Goal: Information Seeking & Learning: Learn about a topic

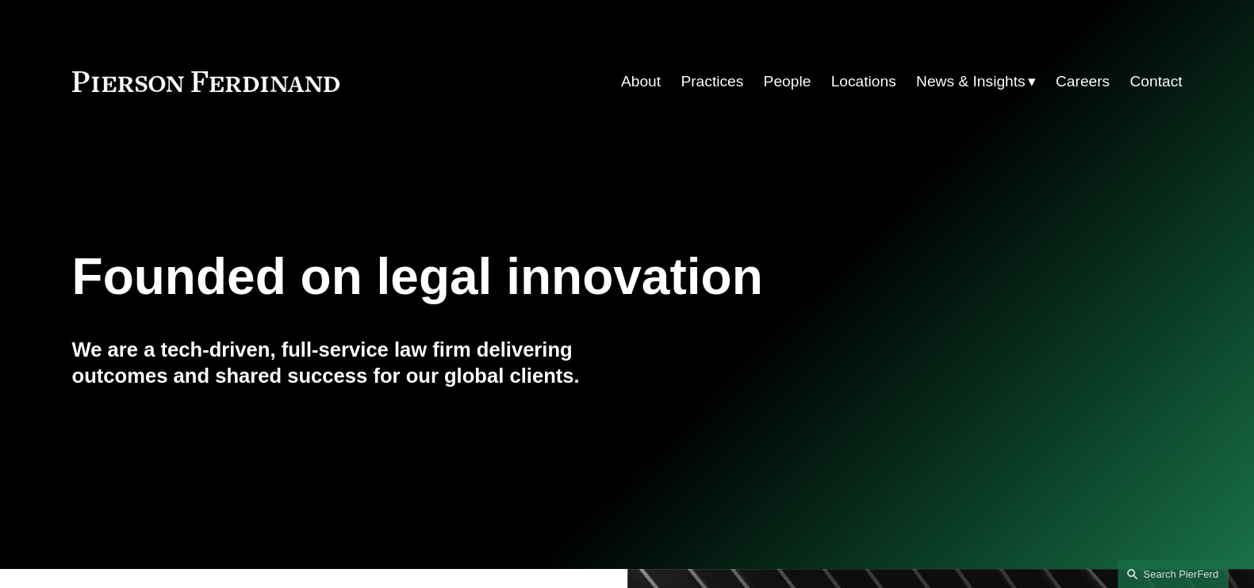
click at [798, 84] on link "People" at bounding box center [788, 82] width 48 height 30
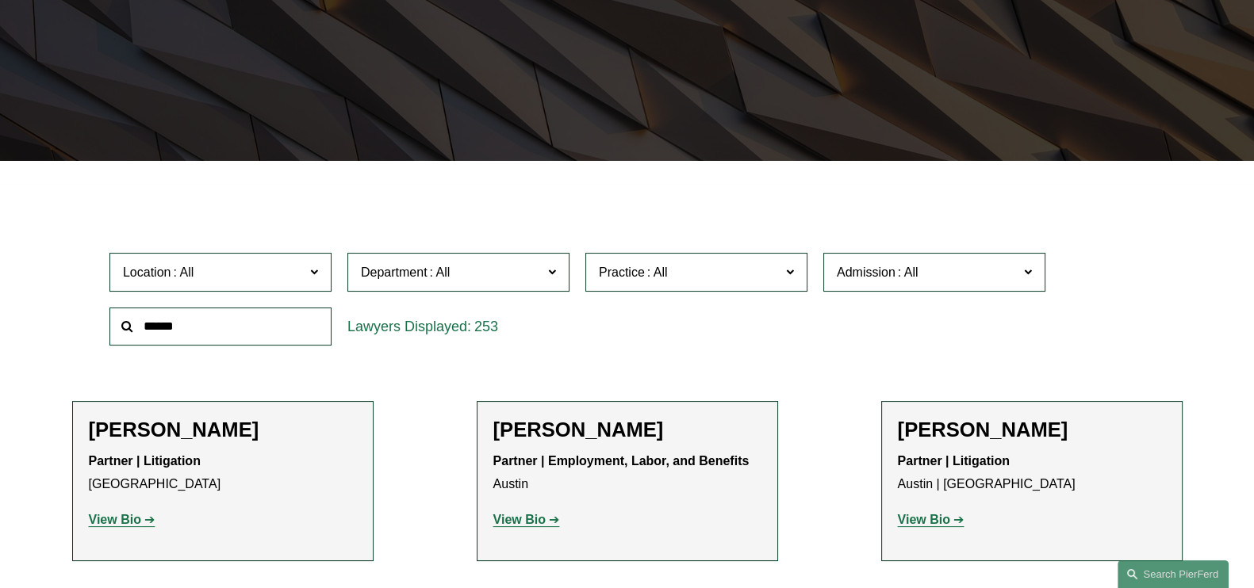
scroll to position [297, 0]
click at [941, 516] on strong "View Bio" at bounding box center [924, 519] width 52 height 13
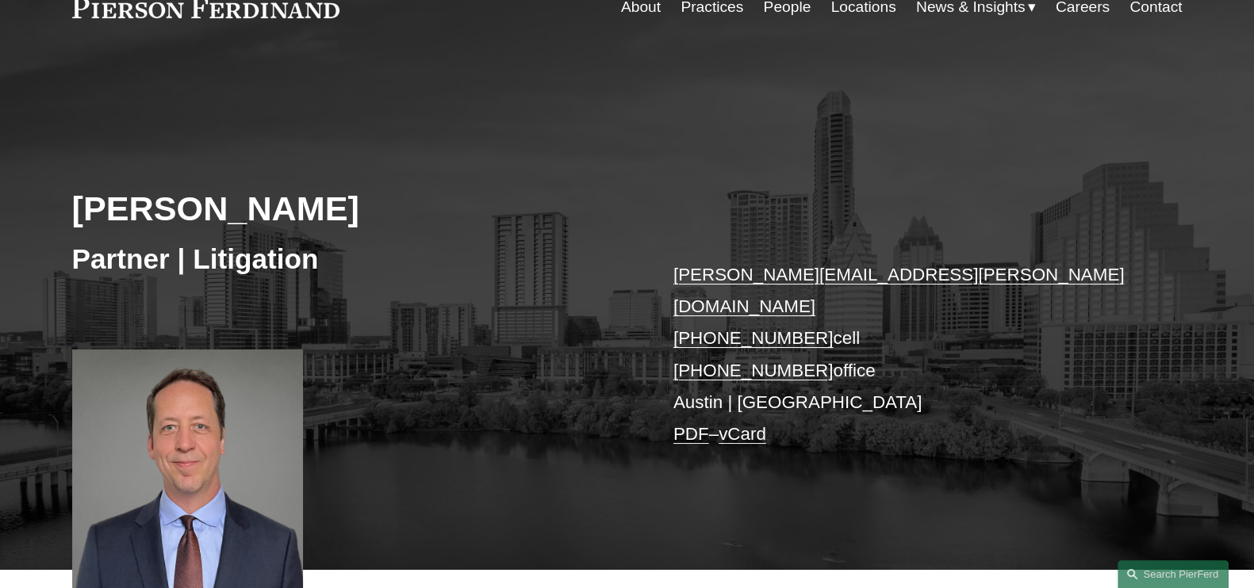
scroll to position [197, 0]
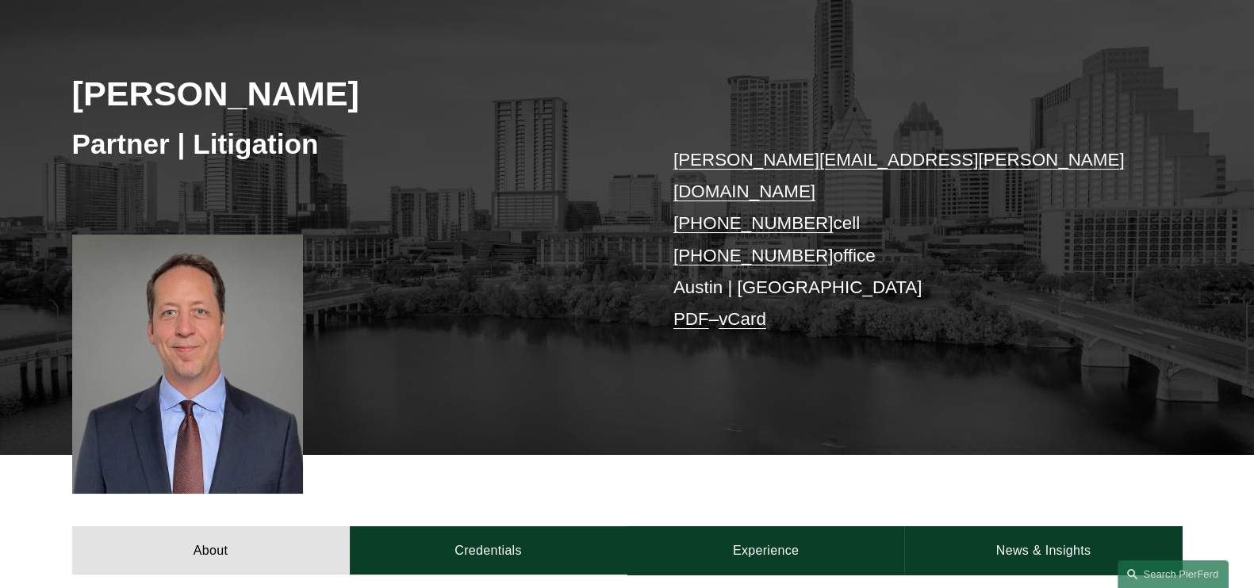
click at [691, 309] on link "PDF" at bounding box center [691, 319] width 36 height 20
click at [555, 343] on div "William J. Akins Partner | Litigation william.akins@pierferd.com +1.214.924.950…" at bounding box center [627, 216] width 1254 height 478
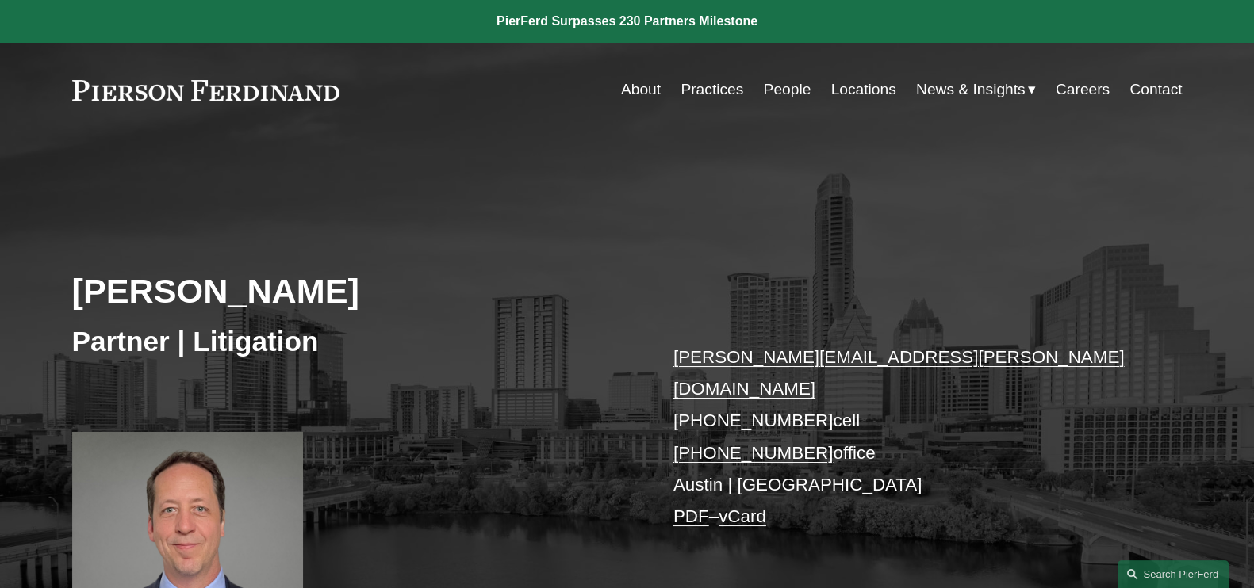
click at [0, 0] on span "News" at bounding box center [0, 0] width 0 height 0
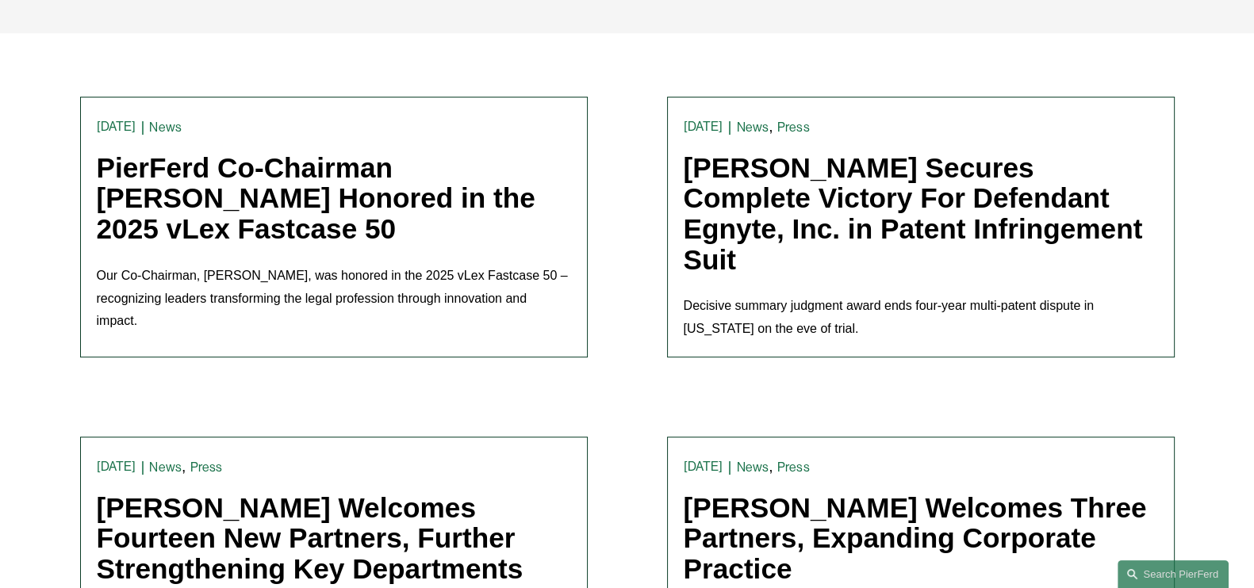
scroll to position [396, 0]
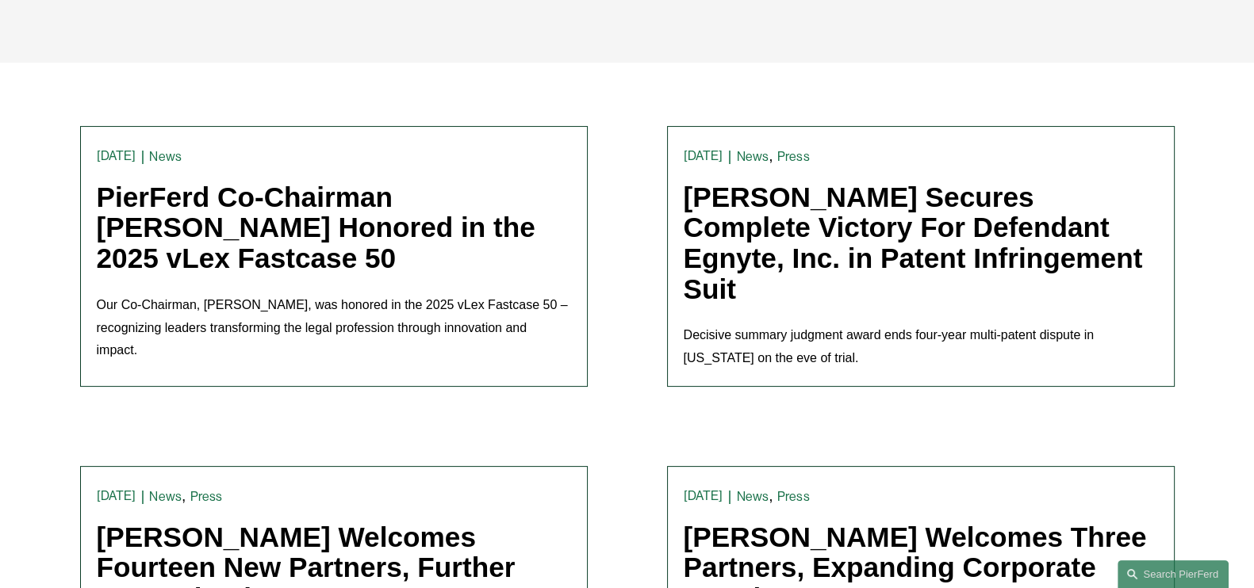
click at [346, 231] on link "PierFerd Co-Chairman Joel Ferdinand Honored in the 2025 vLex Fastcase 50" at bounding box center [316, 228] width 439 height 92
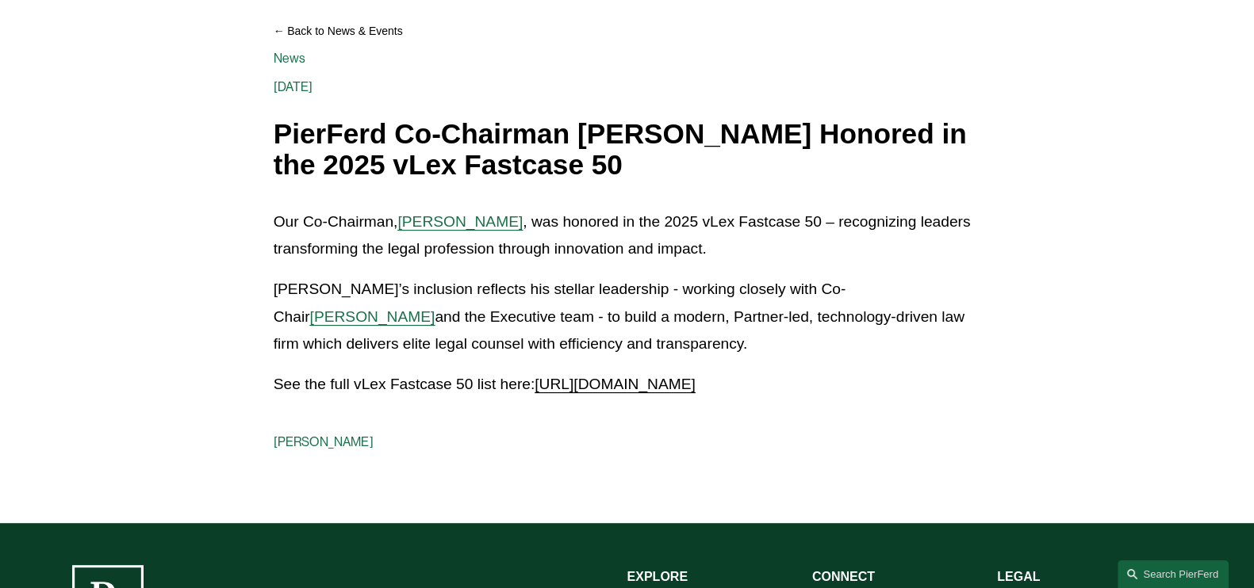
scroll to position [197, 0]
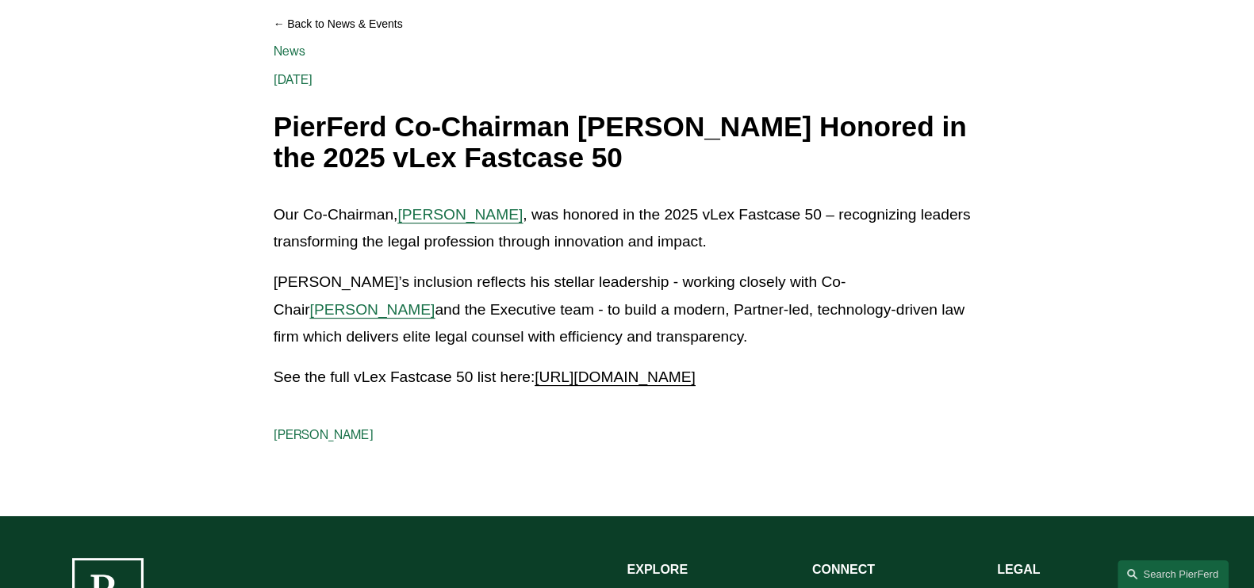
click at [1098, 327] on article "Back to News & Events PierFerd Co-Chairman [PERSON_NAME] Honored in the 2025 vL…" at bounding box center [627, 228] width 1254 height 577
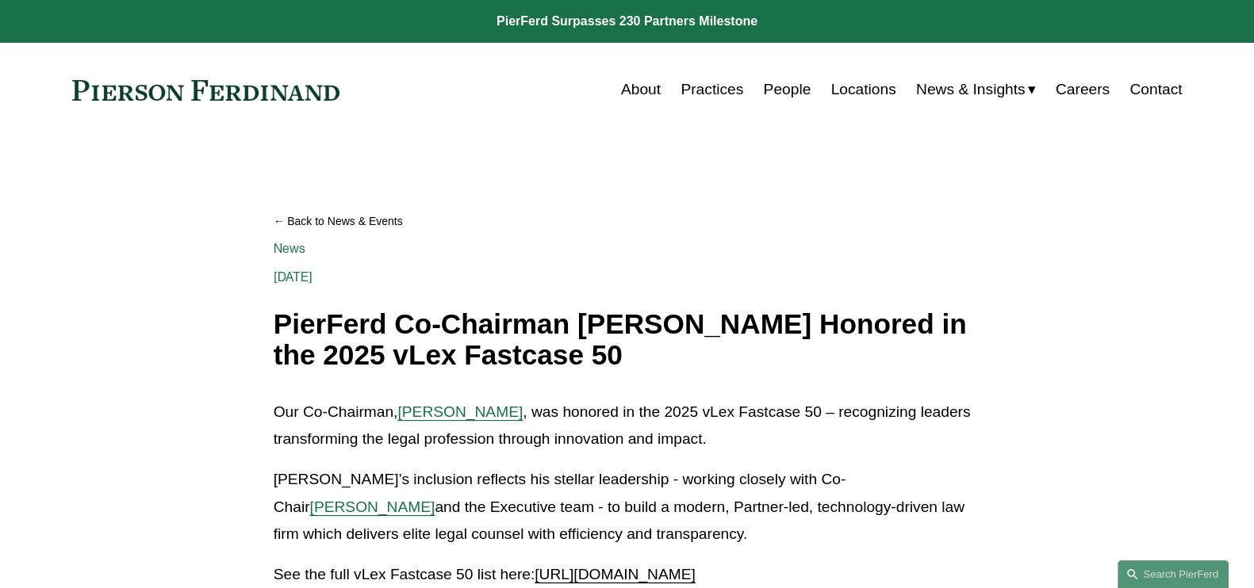
click at [238, 83] on link at bounding box center [206, 90] width 268 height 21
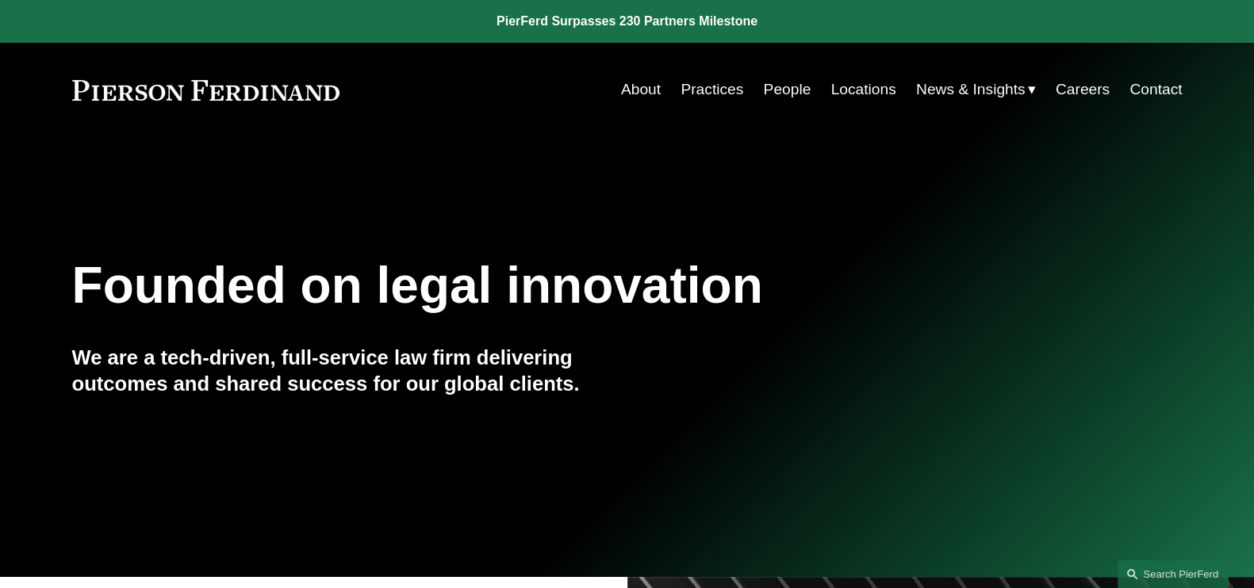
drag, startPoint x: 730, startPoint y: 84, endPoint x: 748, endPoint y: 124, distance: 43.6
click at [730, 84] on link "Practices" at bounding box center [711, 90] width 63 height 30
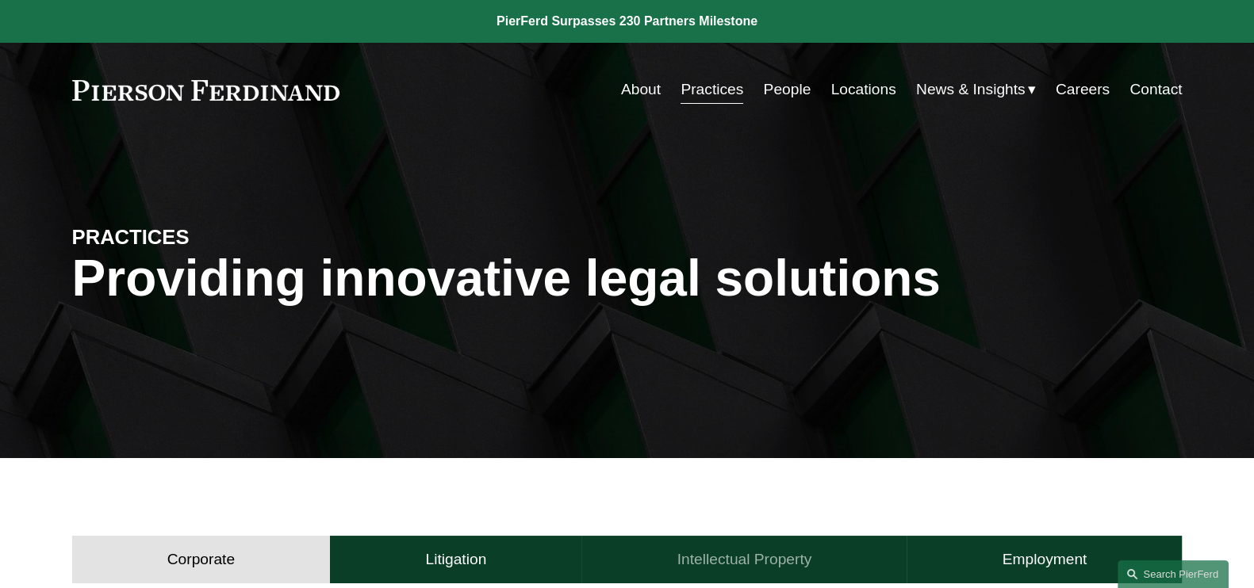
scroll to position [297, 0]
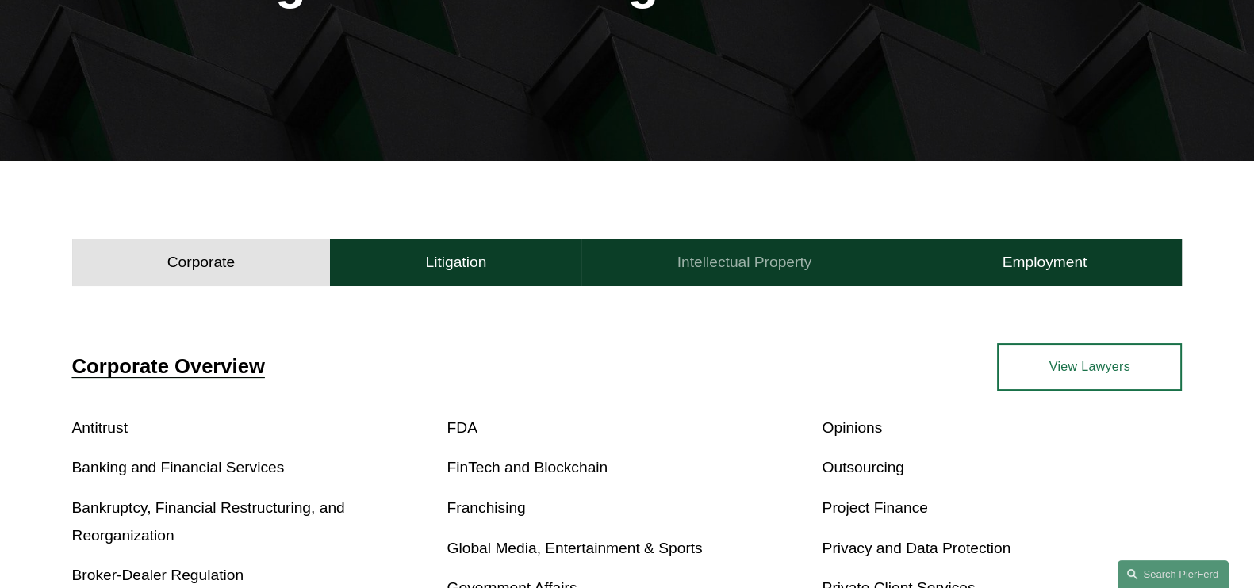
click at [792, 262] on h4 "Intellectual Property" at bounding box center [744, 262] width 135 height 19
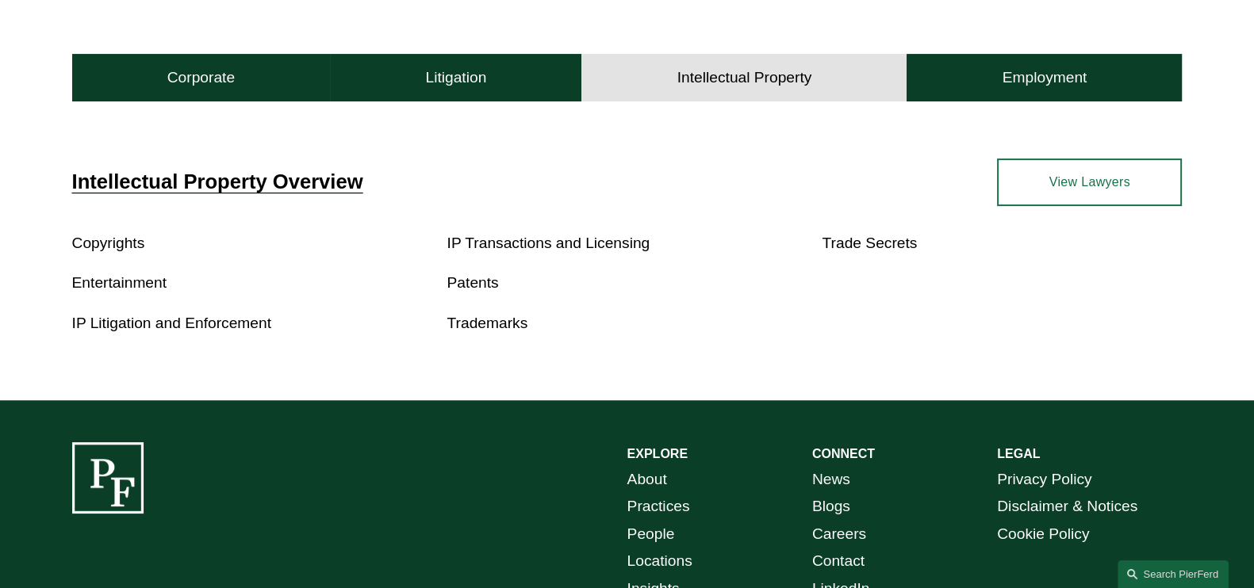
scroll to position [496, 0]
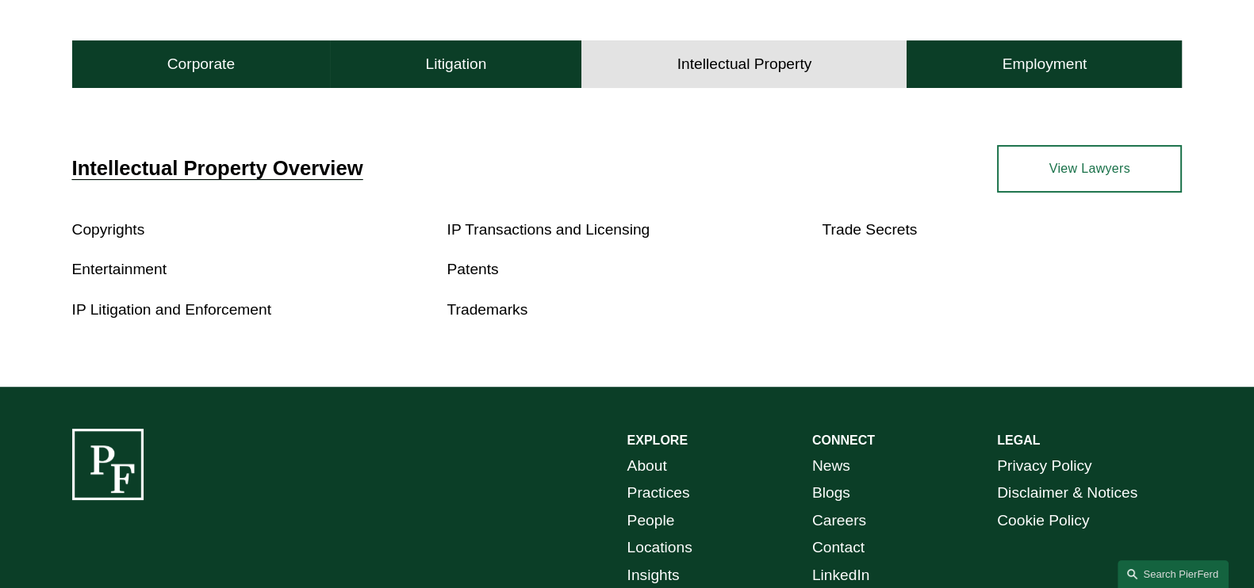
click at [462, 270] on link "Patents" at bounding box center [473, 269] width 52 height 17
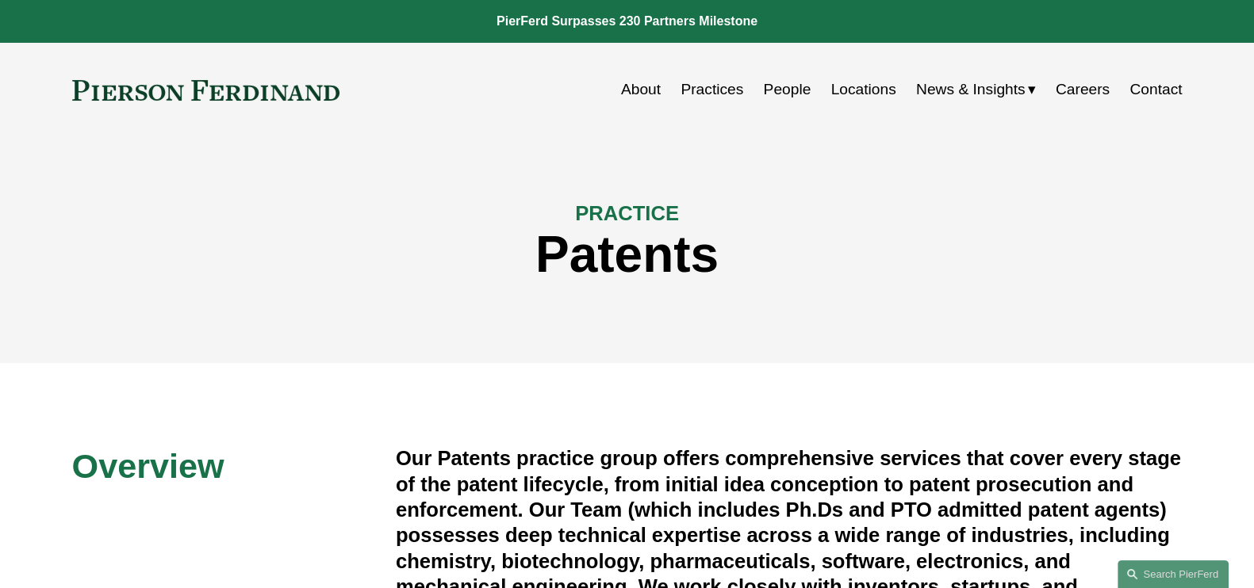
click at [236, 101] on div "About Practices People Locations News & Insights News" at bounding box center [627, 90] width 1110 height 30
click at [235, 93] on link at bounding box center [206, 90] width 268 height 21
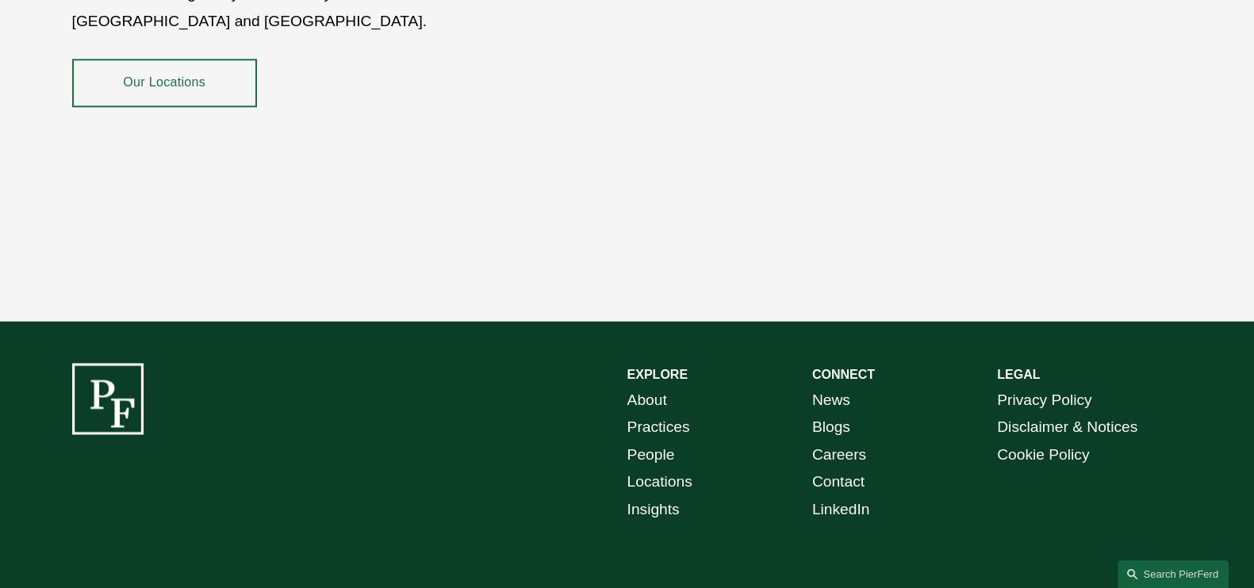
scroll to position [2913, 0]
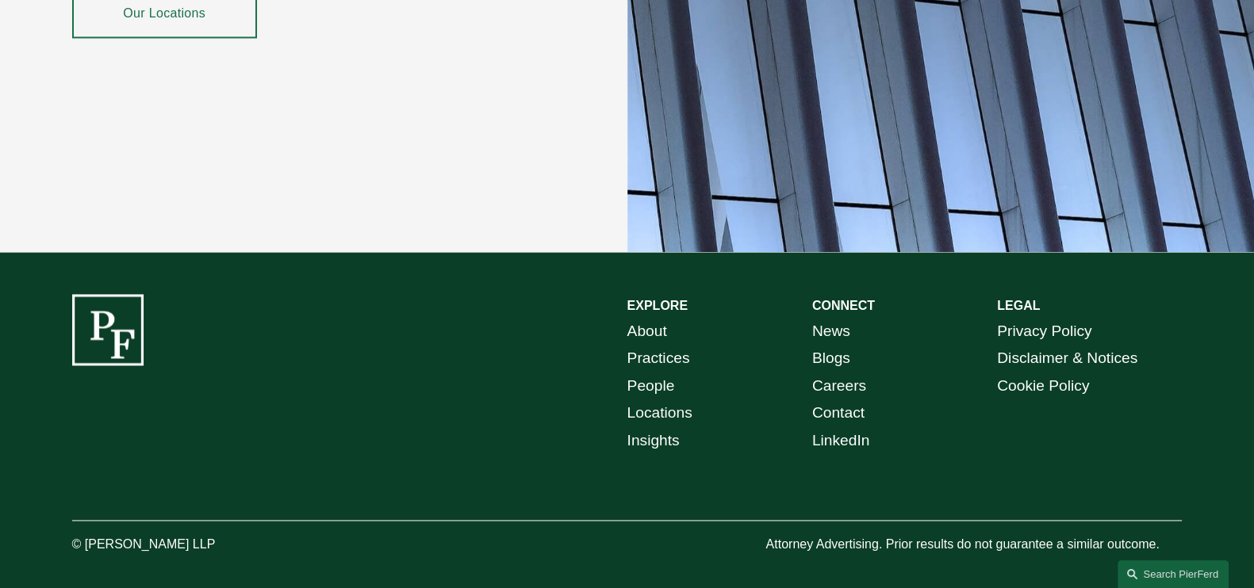
click at [830, 319] on link "News" at bounding box center [831, 332] width 38 height 28
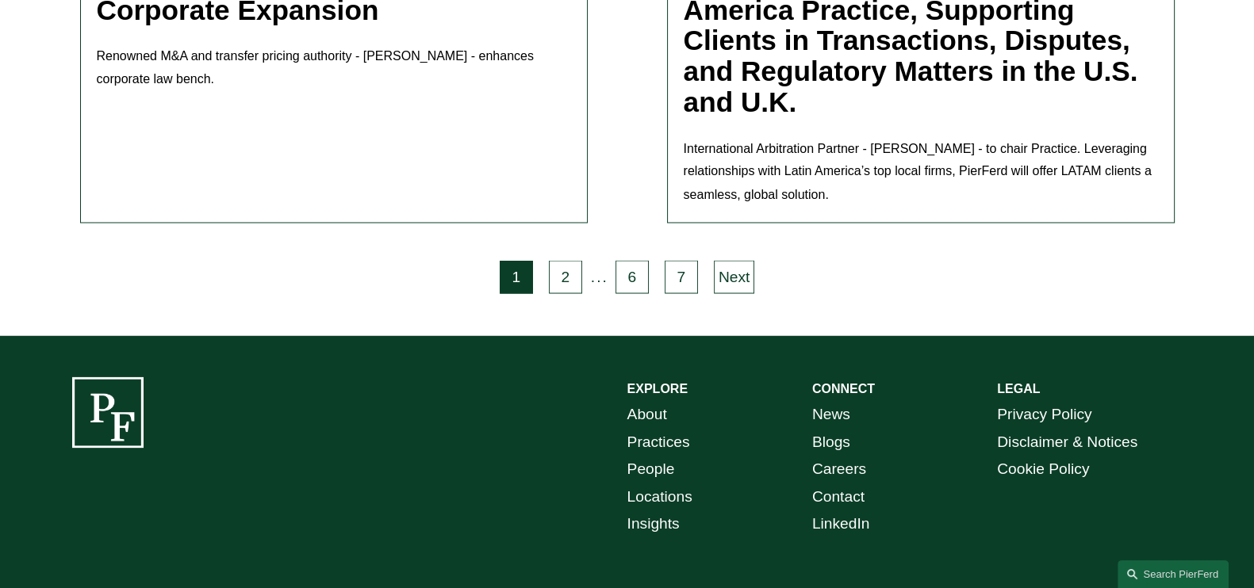
scroll to position [3566, 0]
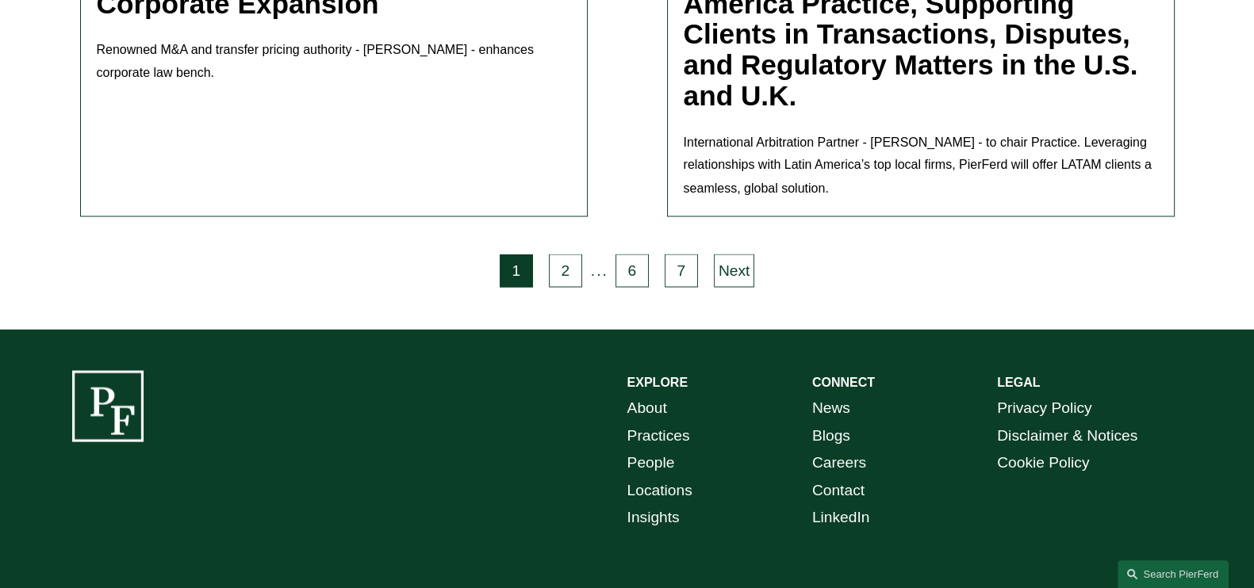
click at [1088, 422] on link "Disclaimer & Notices" at bounding box center [1067, 436] width 140 height 28
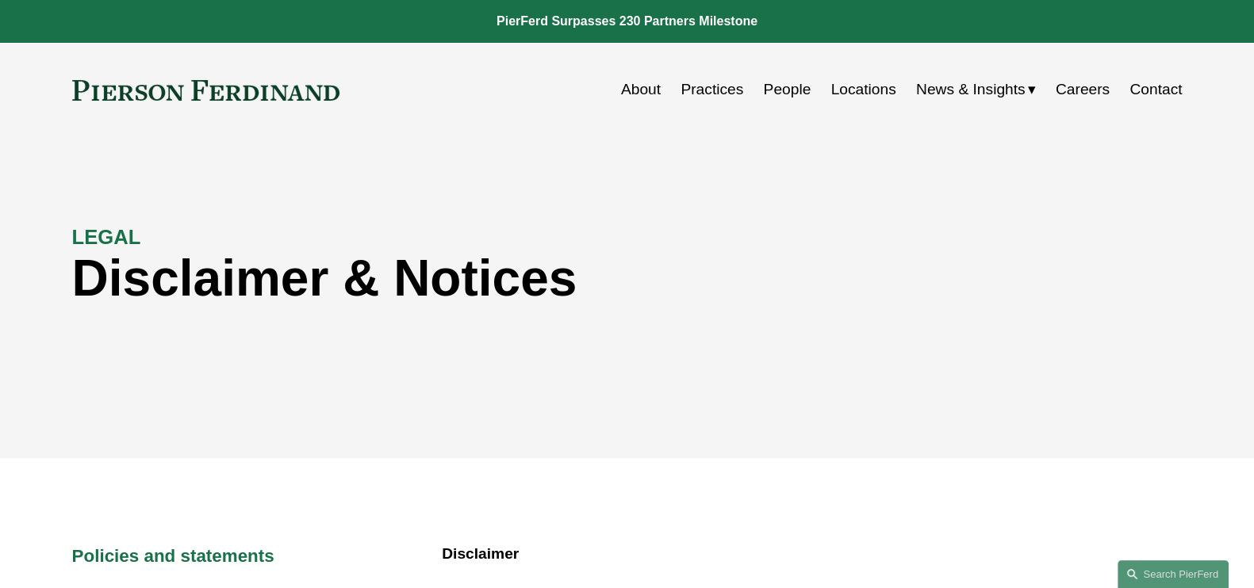
click at [714, 88] on link "Practices" at bounding box center [711, 90] width 63 height 30
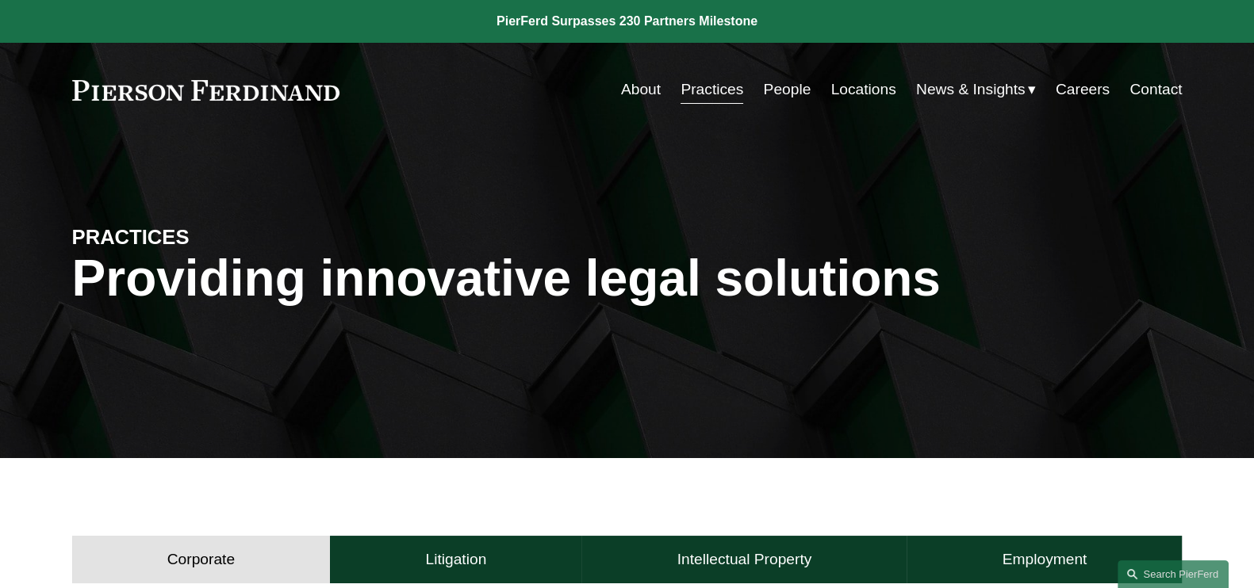
scroll to position [396, 0]
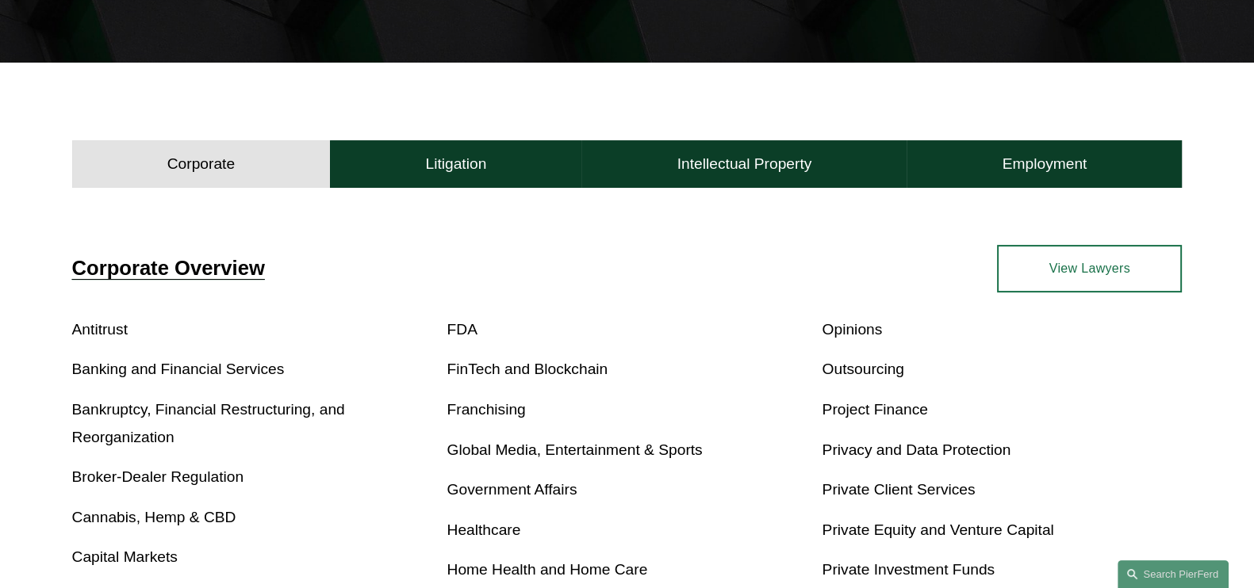
click at [96, 331] on link "Antitrust" at bounding box center [100, 329] width 56 height 17
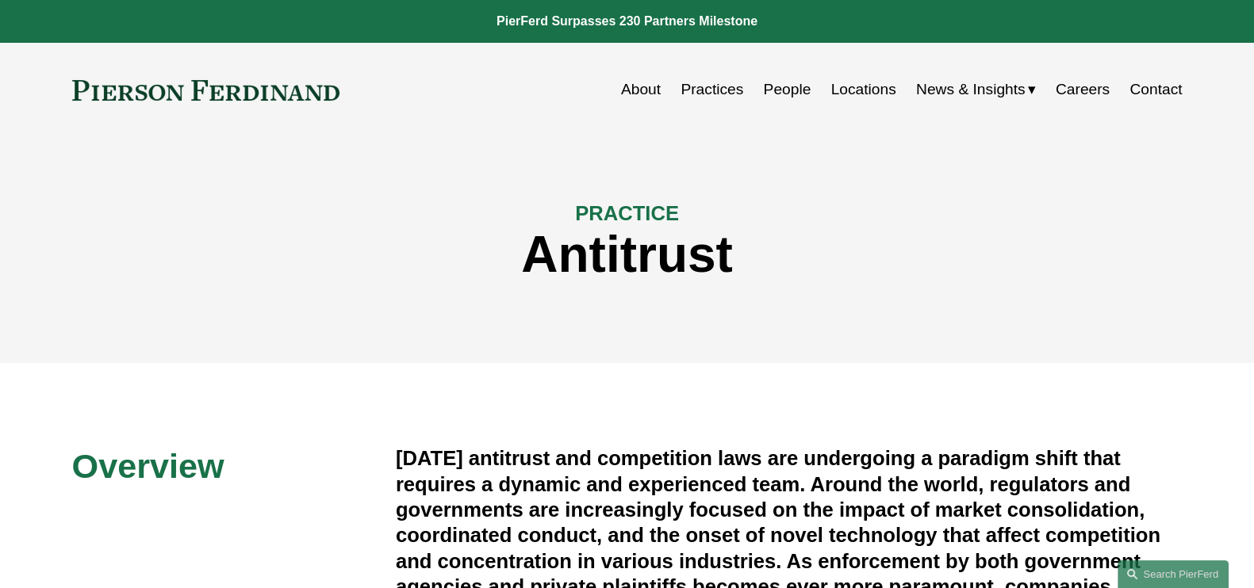
click at [136, 91] on link at bounding box center [206, 90] width 268 height 21
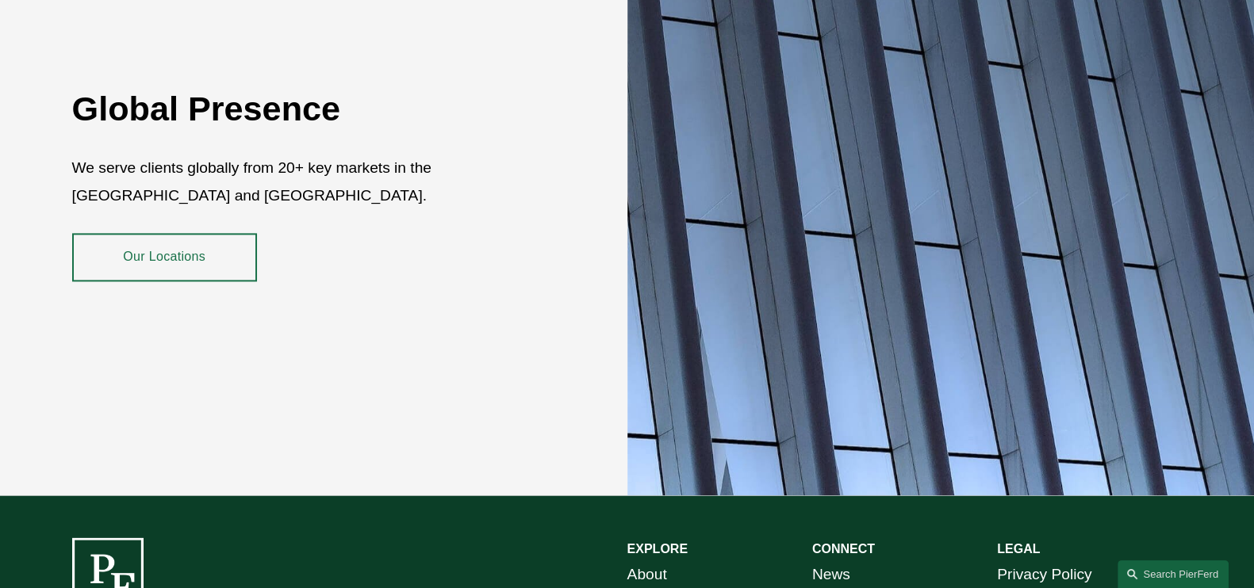
scroll to position [2775, 0]
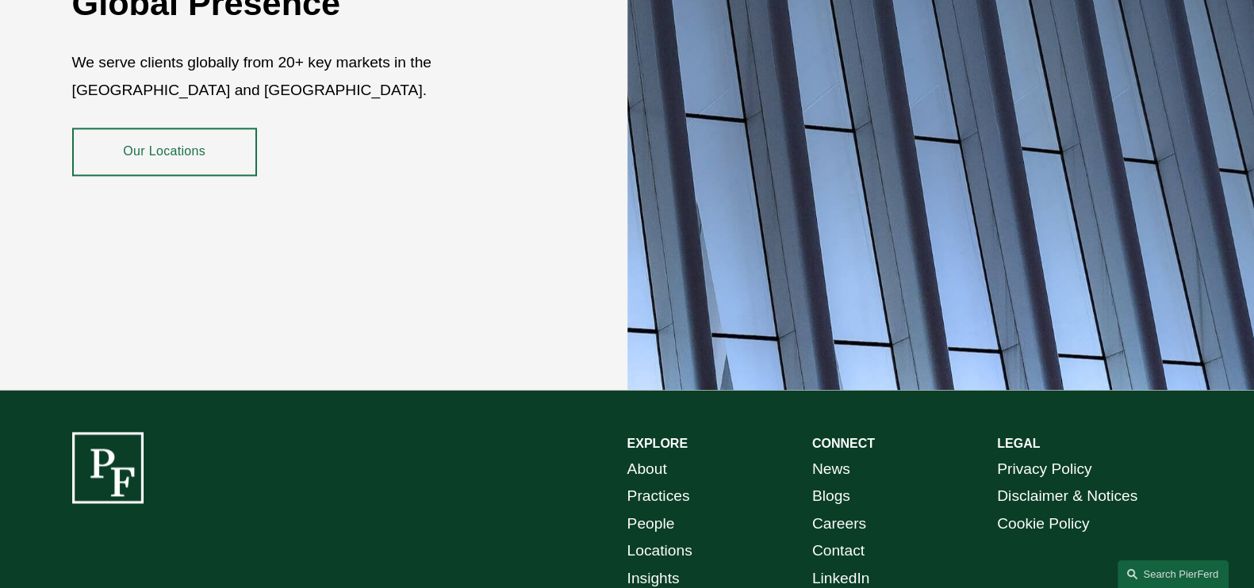
click at [949, 465] on p "News Blogs Careers Contact LinkedIn" at bounding box center [904, 524] width 185 height 137
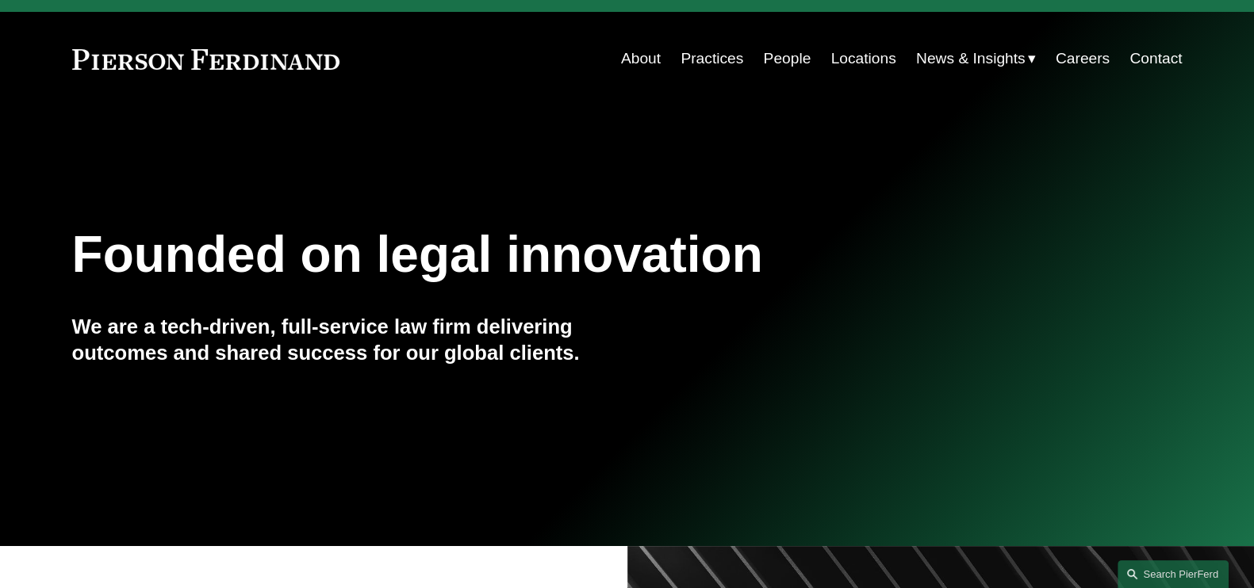
scroll to position [0, 0]
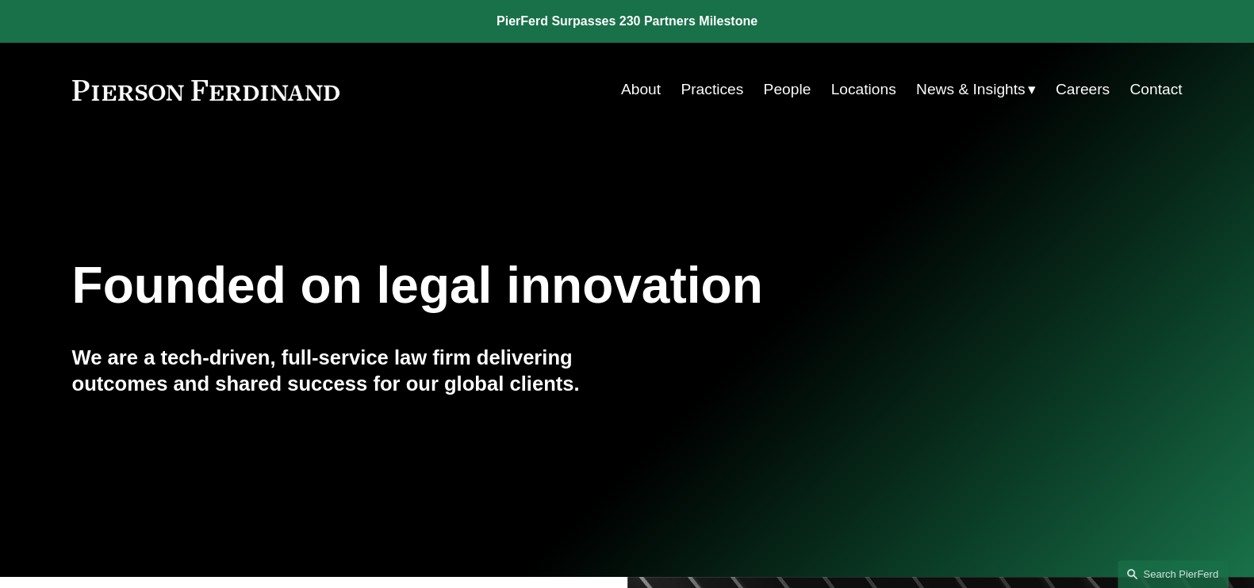
click at [0, 0] on span "News" at bounding box center [0, 0] width 0 height 0
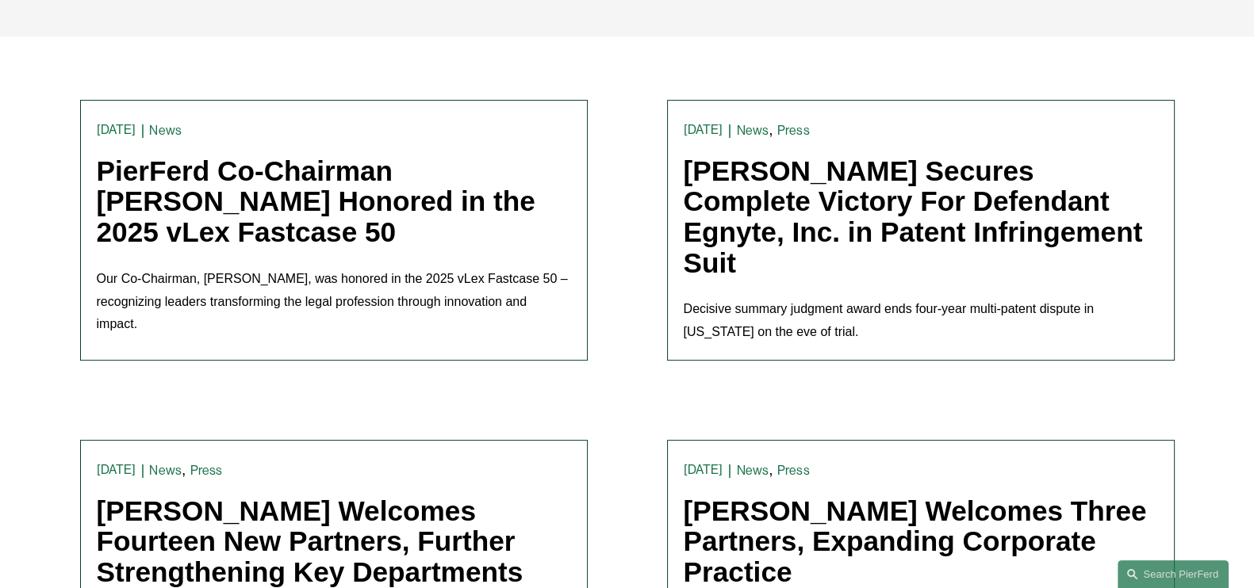
scroll to position [396, 0]
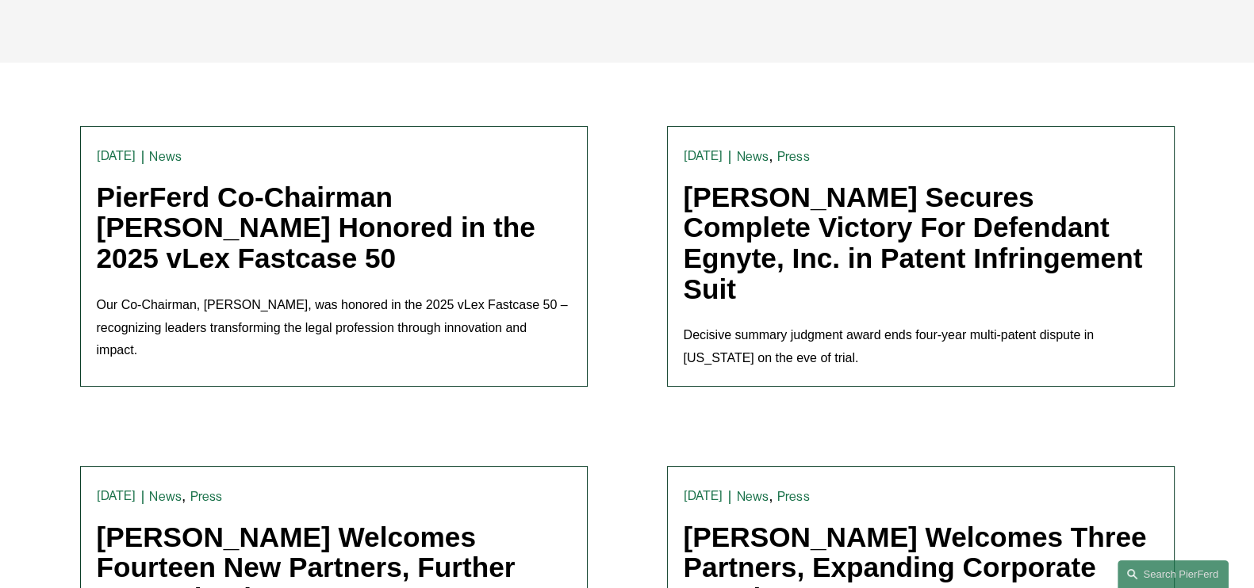
click at [954, 253] on link "[PERSON_NAME] Secures Complete Victory For Defendant Egnyte, Inc. in Patent Inf…" at bounding box center [913, 243] width 459 height 123
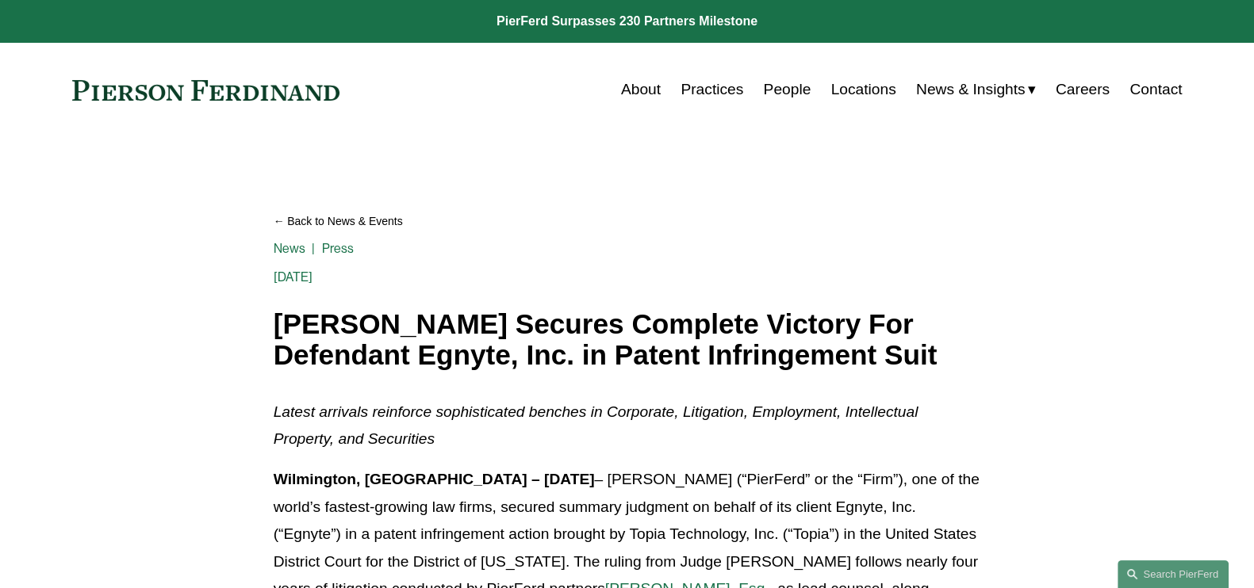
click at [0, 0] on span "News" at bounding box center [0, 0] width 0 height 0
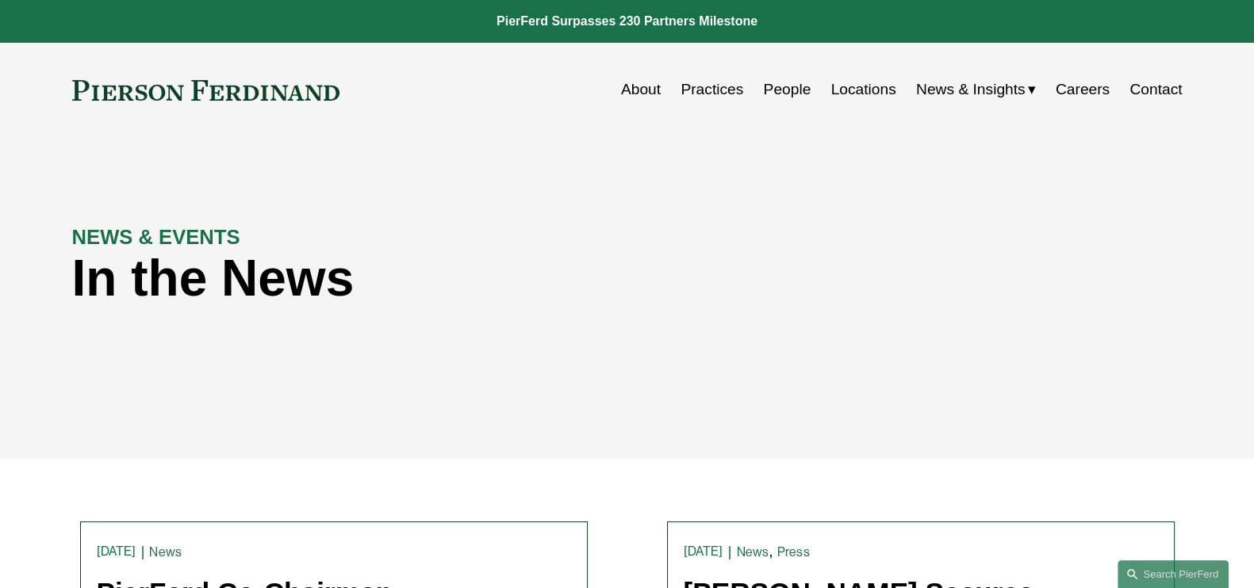
click at [0, 0] on span "Insights" at bounding box center [0, 0] width 0 height 0
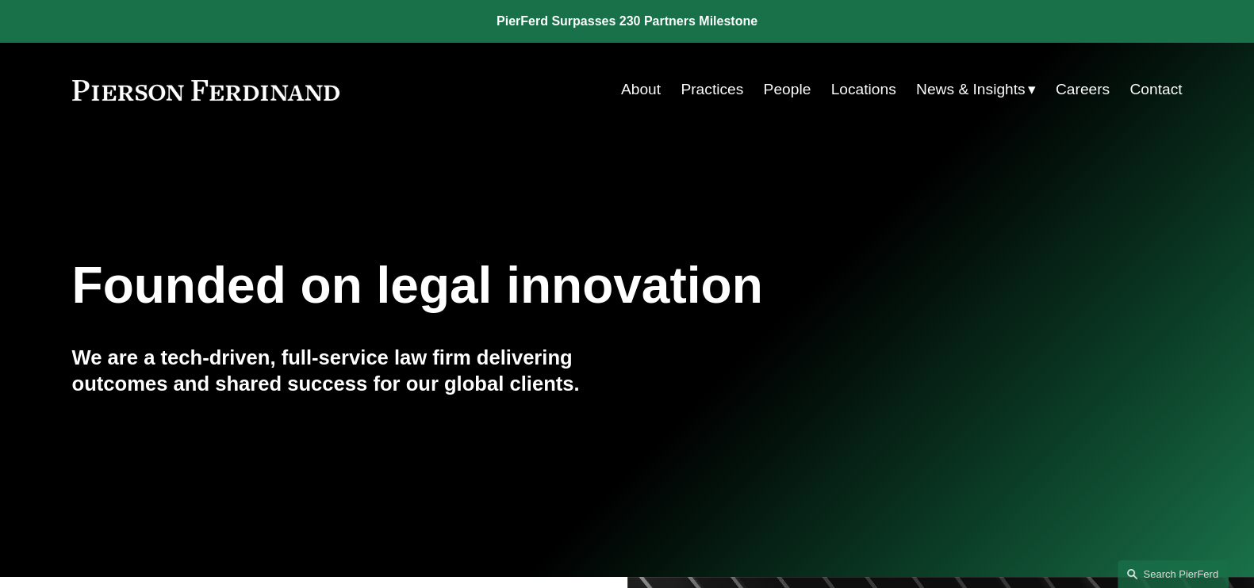
click at [267, 90] on link at bounding box center [206, 90] width 268 height 21
